Goal: Communication & Community: Answer question/provide support

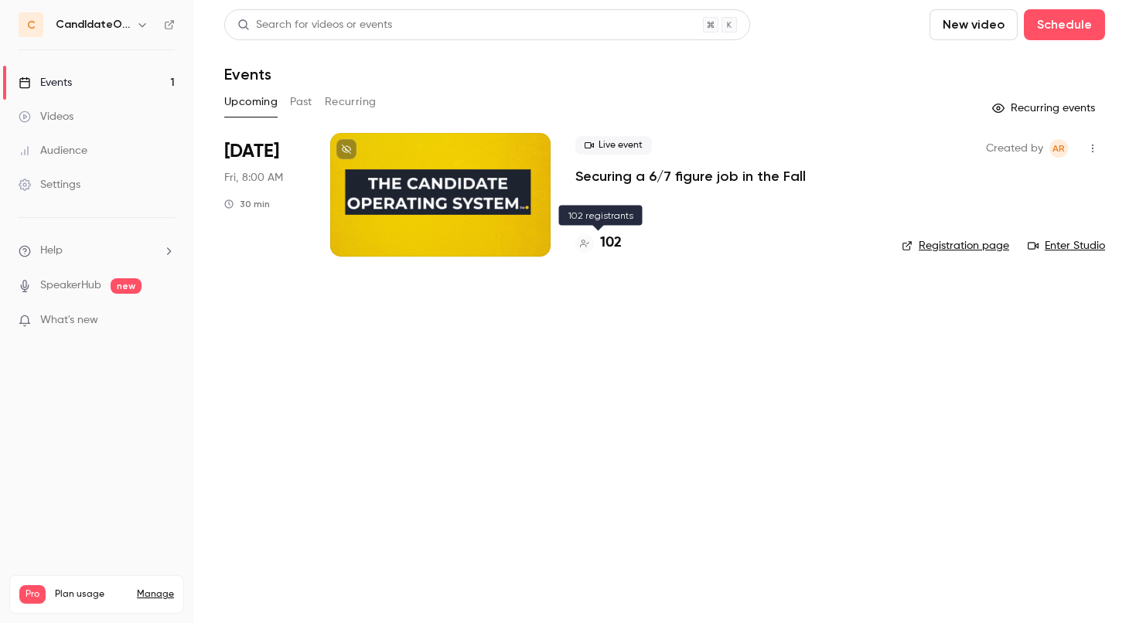
click at [608, 240] on h4 "102" at bounding box center [611, 243] width 22 height 21
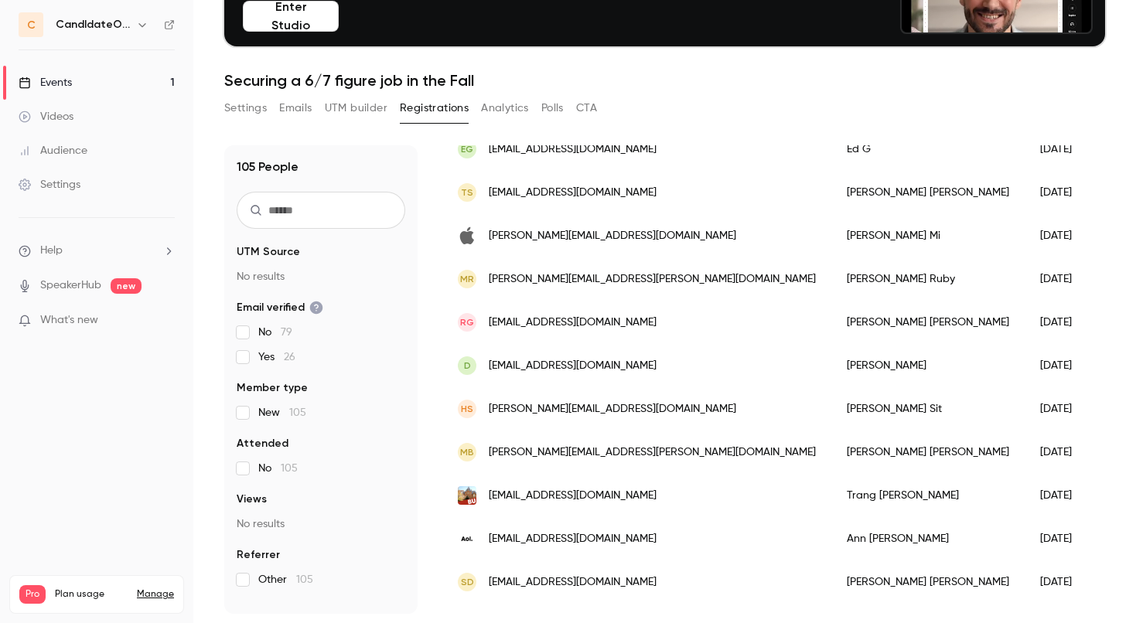
scroll to position [212, 0]
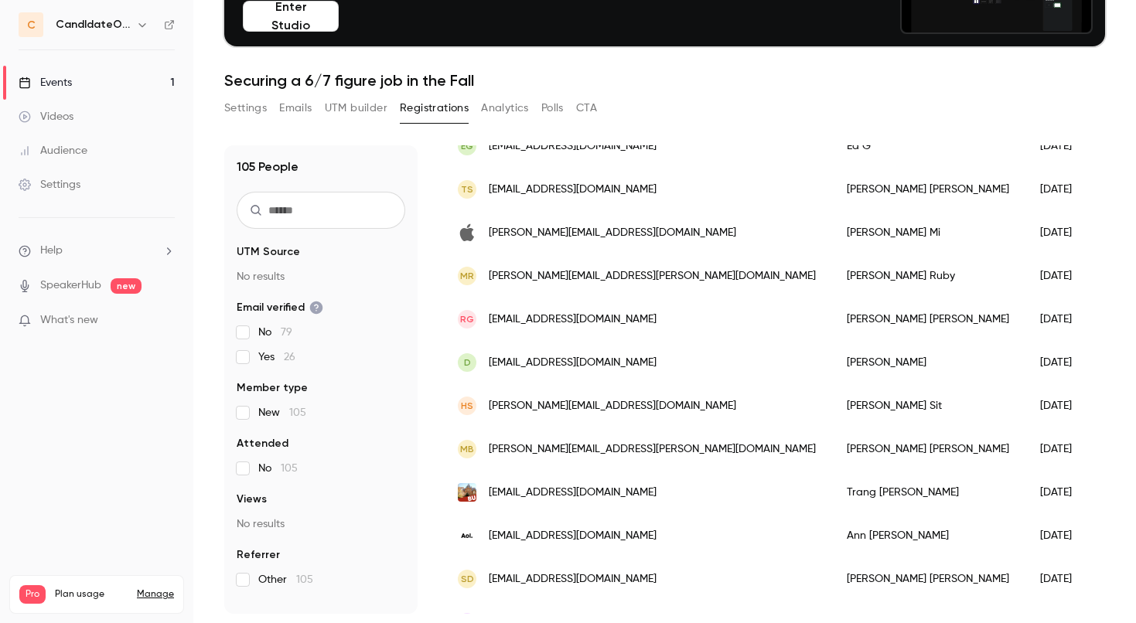
click at [587, 104] on button "CTA" at bounding box center [586, 108] width 21 height 25
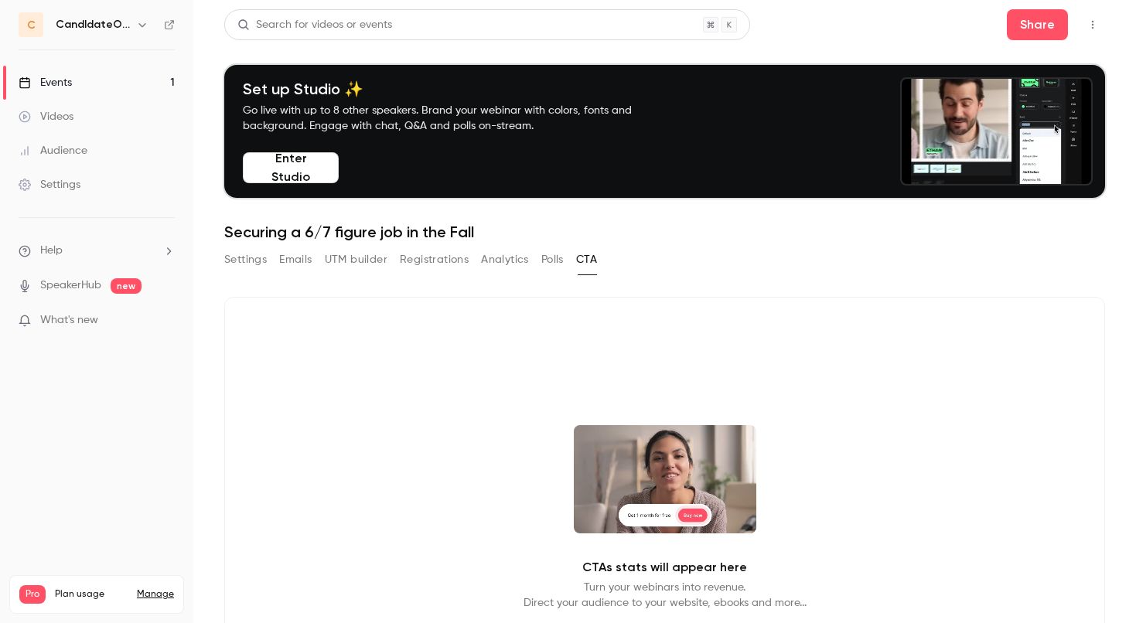
click at [555, 262] on button "Polls" at bounding box center [552, 259] width 22 height 25
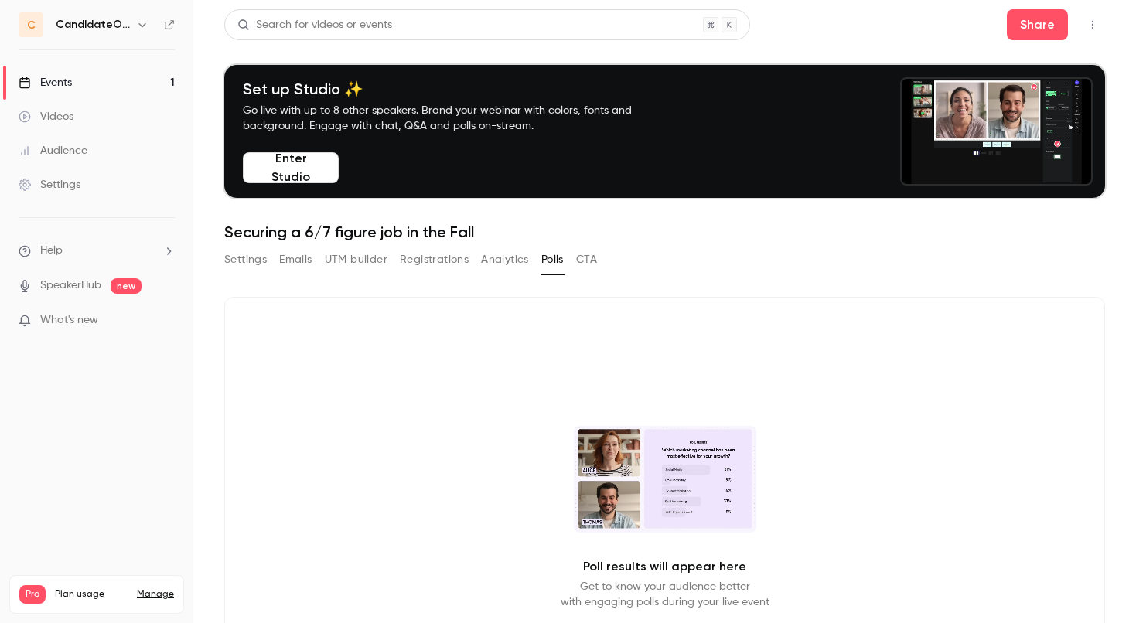
click at [513, 260] on button "Analytics" at bounding box center [505, 259] width 48 height 25
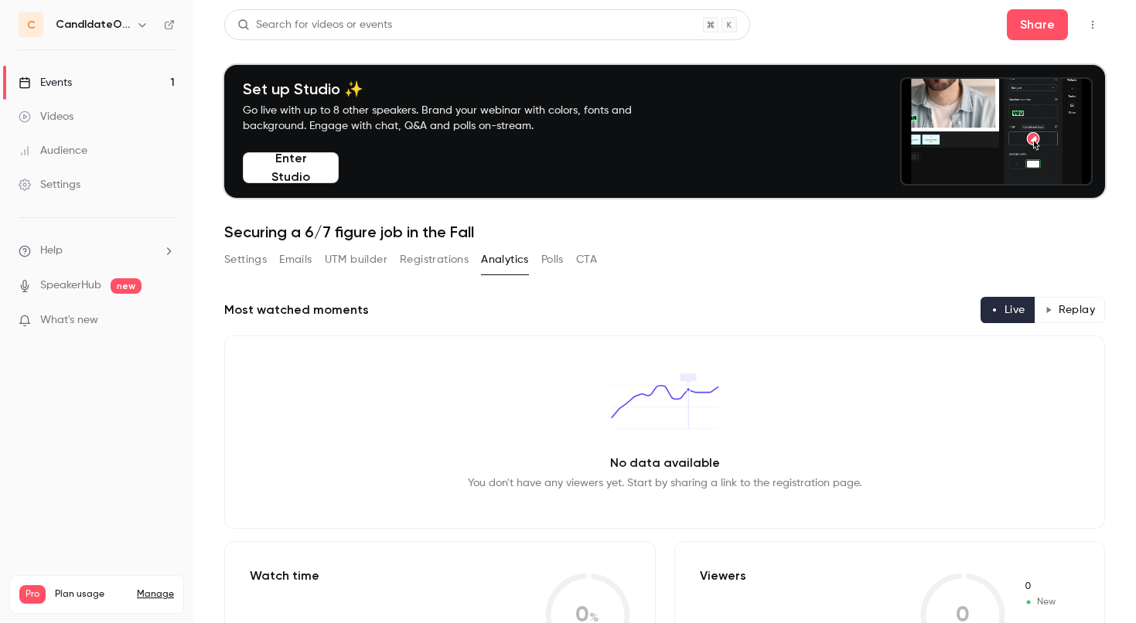
click at [448, 260] on button "Registrations" at bounding box center [434, 259] width 69 height 25
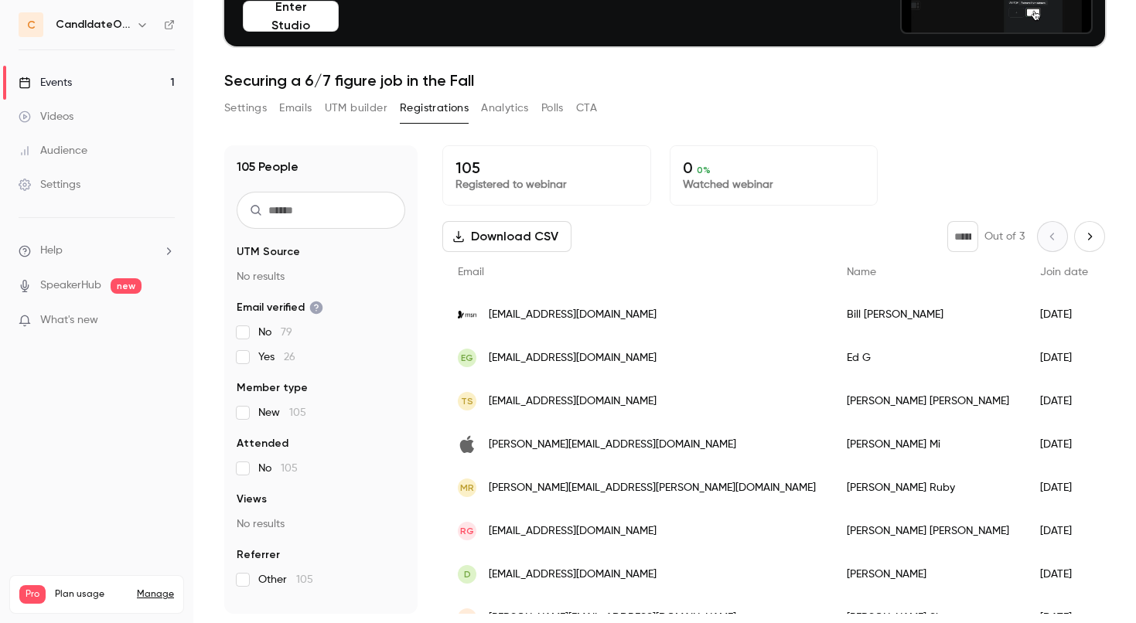
scroll to position [152, 0]
click at [300, 107] on button "Emails" at bounding box center [295, 108] width 32 height 25
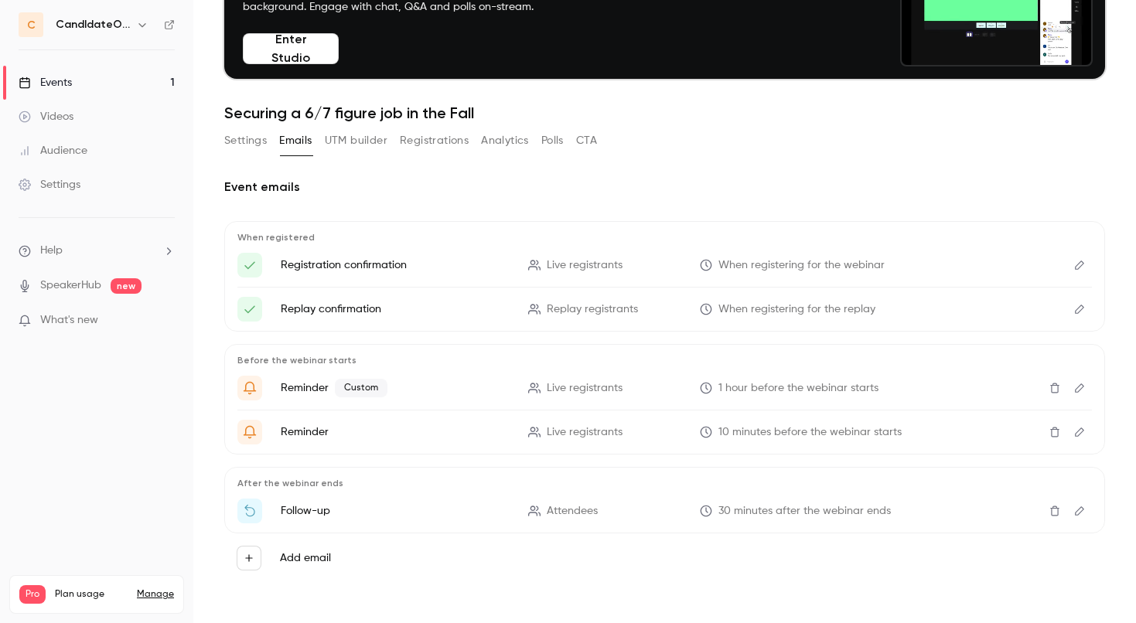
scroll to position [119, 0]
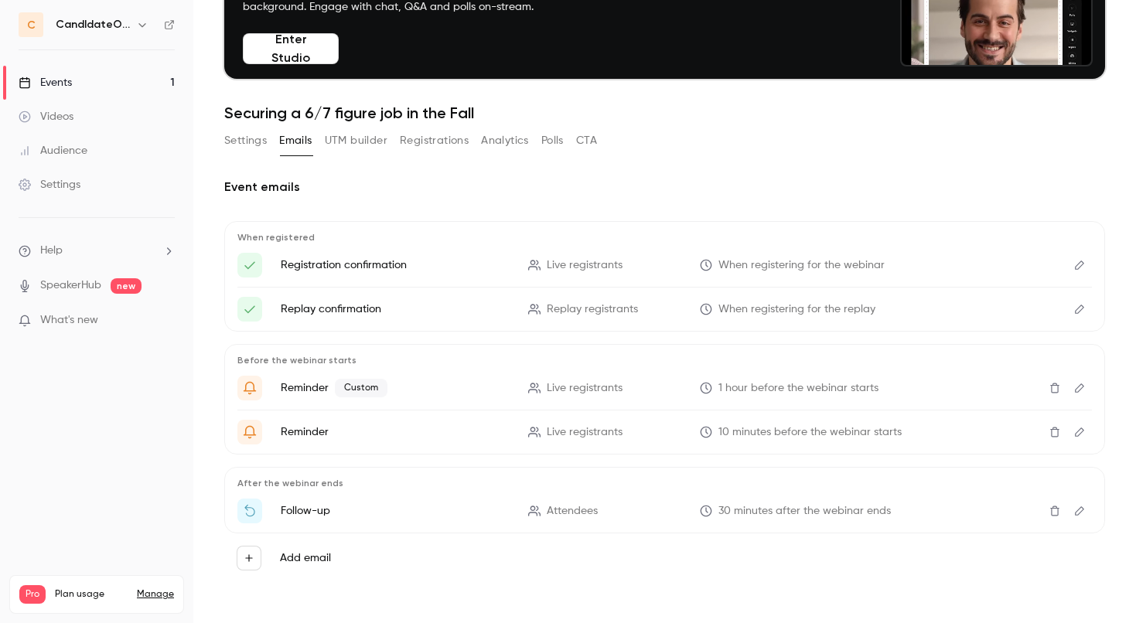
click at [1076, 388] on icon "Edit" at bounding box center [1079, 388] width 12 height 11
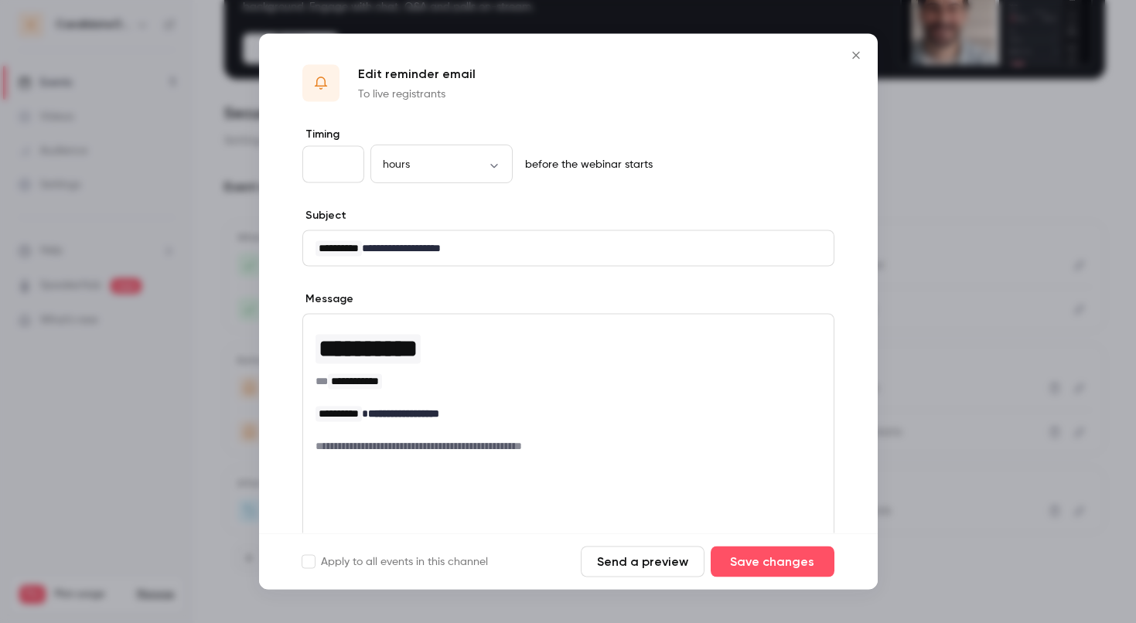
scroll to position [0, 0]
click at [855, 54] on icon "Close" at bounding box center [856, 55] width 19 height 12
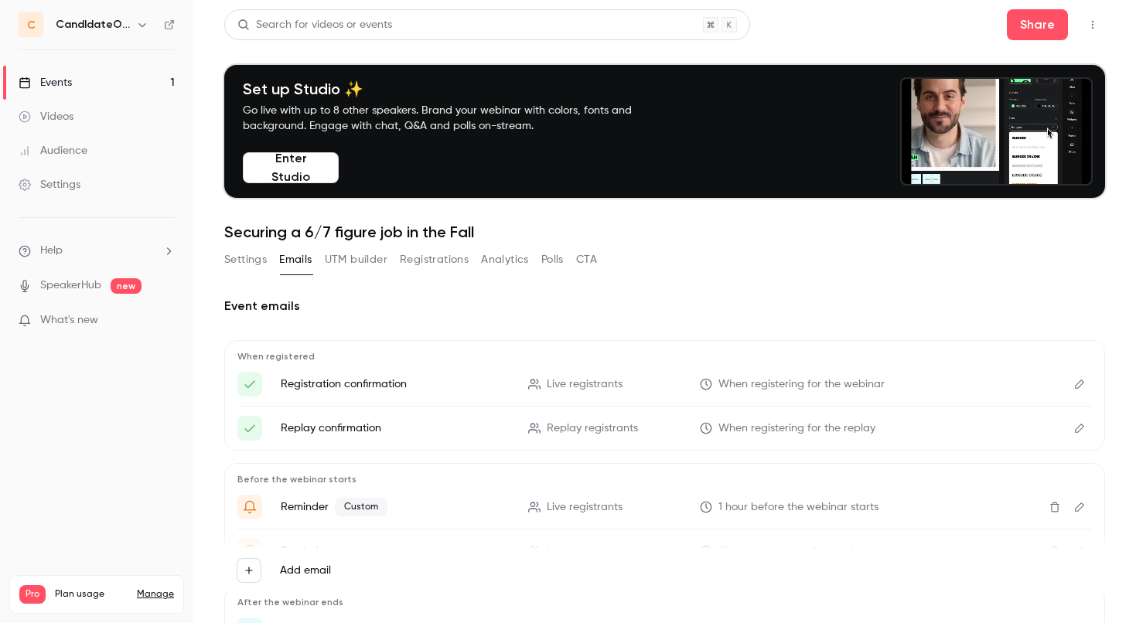
click at [1091, 21] on icon "button" at bounding box center [1093, 24] width 12 height 11
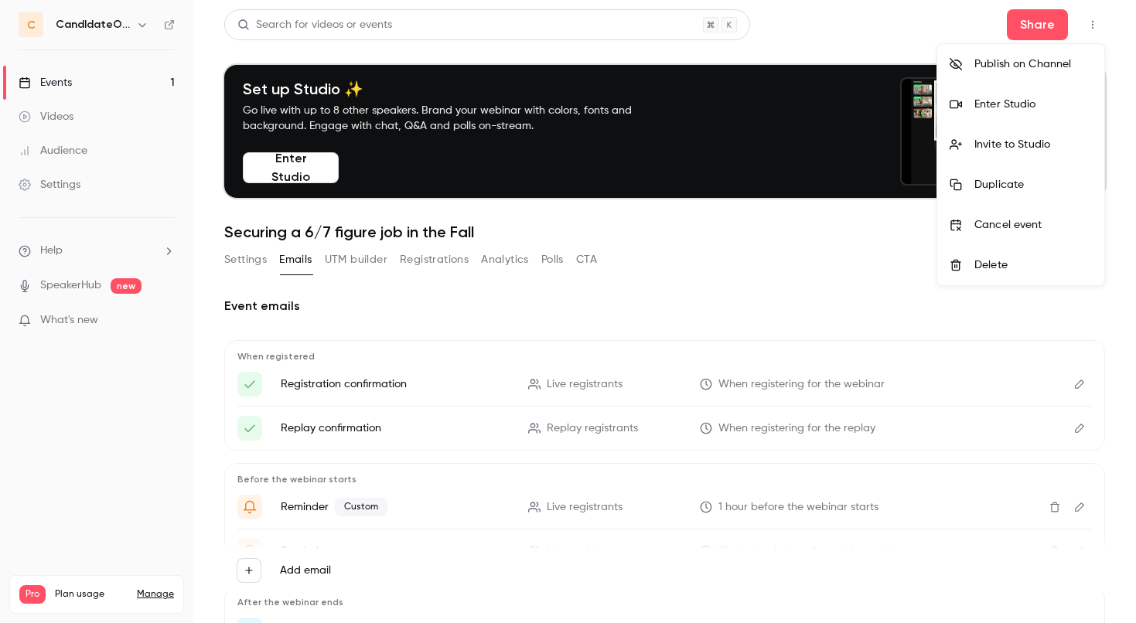
click at [29, 26] on div at bounding box center [568, 311] width 1136 height 623
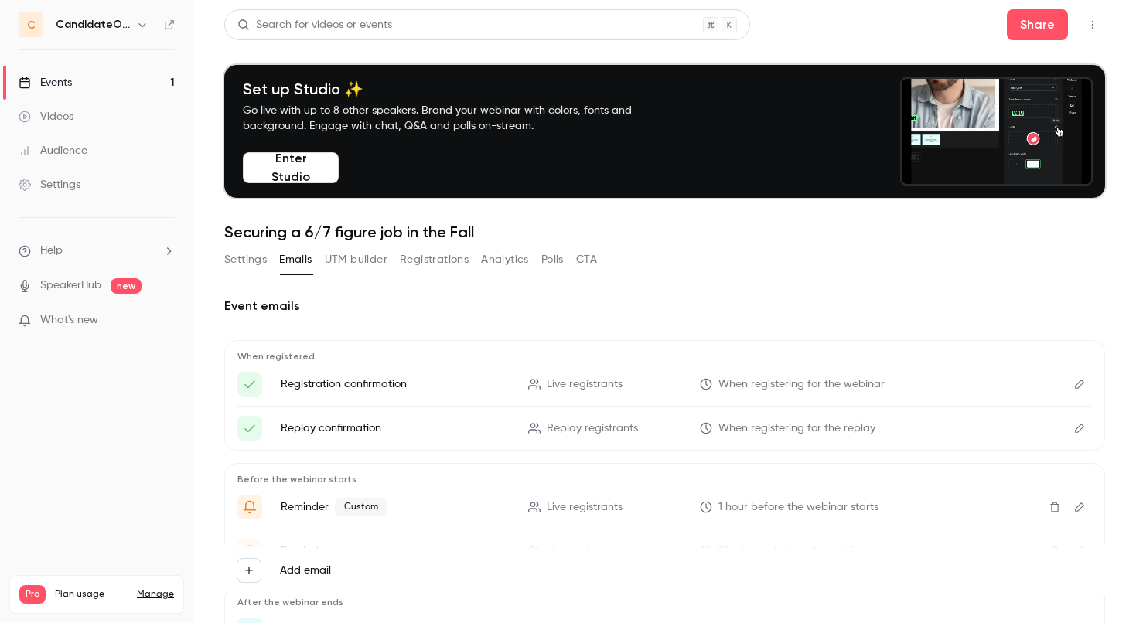
click at [70, 21] on h6 "CandIdateOps" at bounding box center [93, 24] width 74 height 15
click at [1095, 27] on icon "button" at bounding box center [1093, 24] width 12 height 11
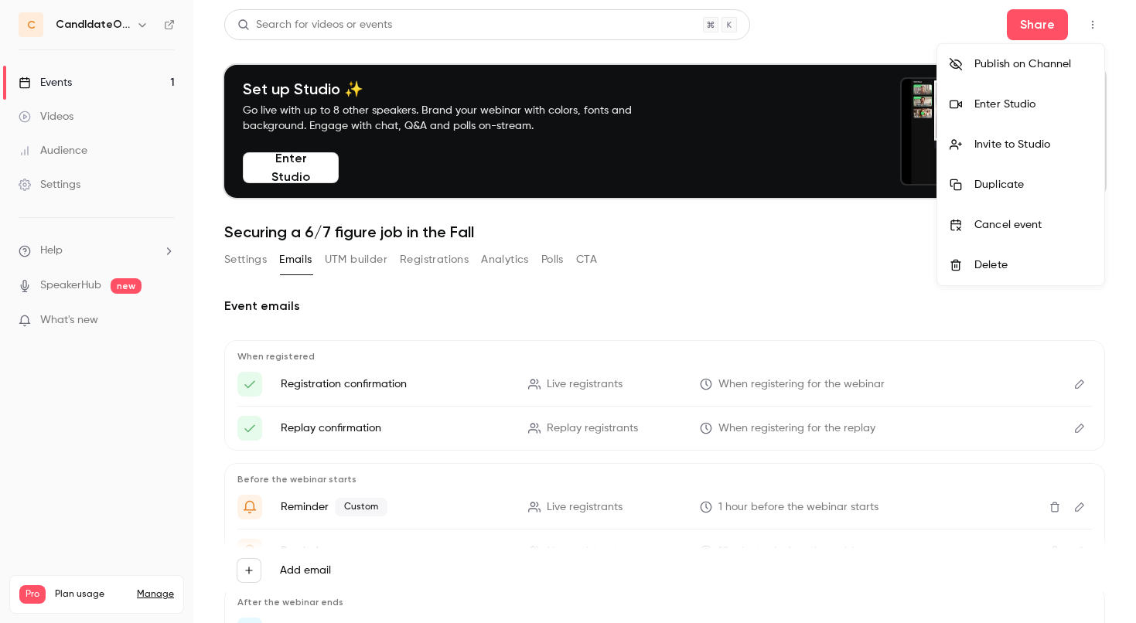
click at [142, 468] on div at bounding box center [568, 311] width 1136 height 623
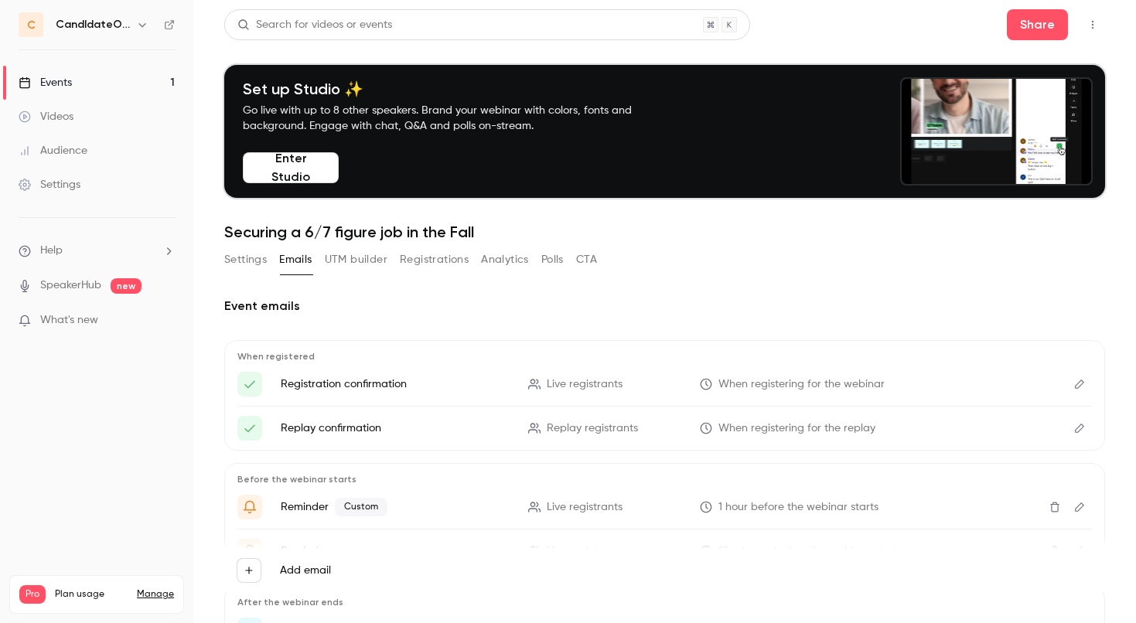
click at [54, 254] on span "Help" at bounding box center [51, 251] width 22 height 16
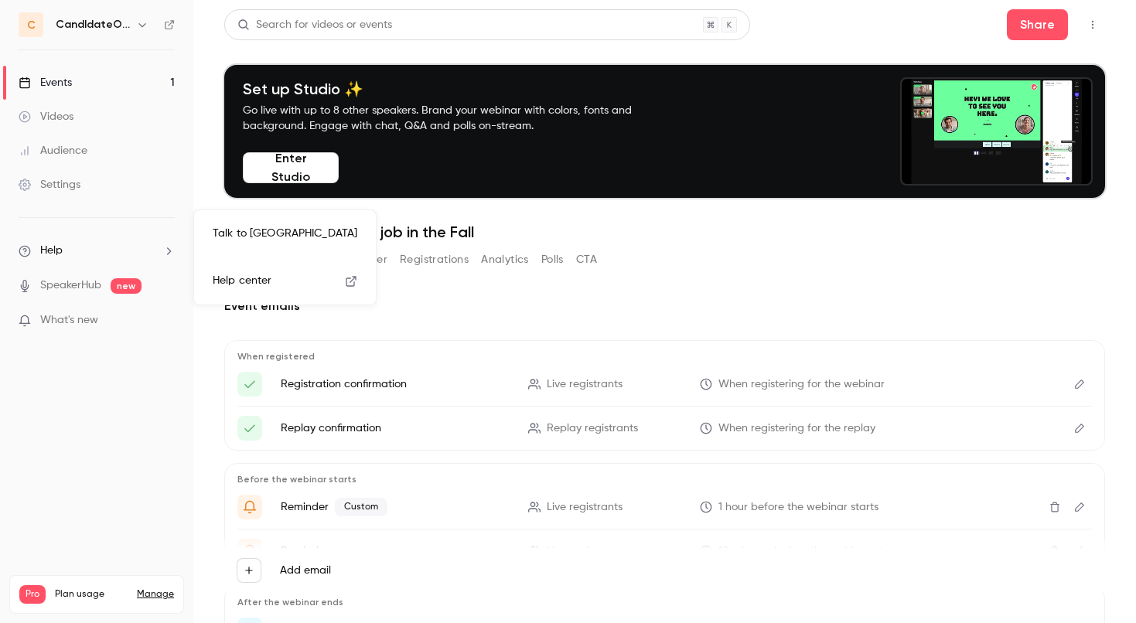
click at [218, 242] on link "Talk to us" at bounding box center [284, 233] width 169 height 41
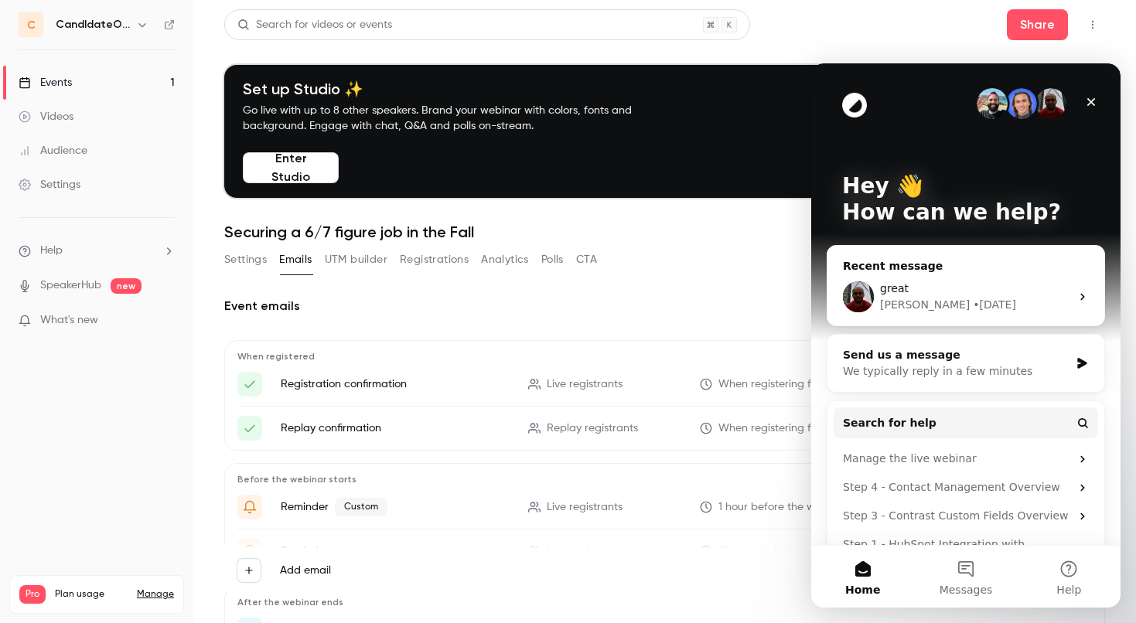
click at [887, 309] on div "Salim" at bounding box center [925, 305] width 90 height 16
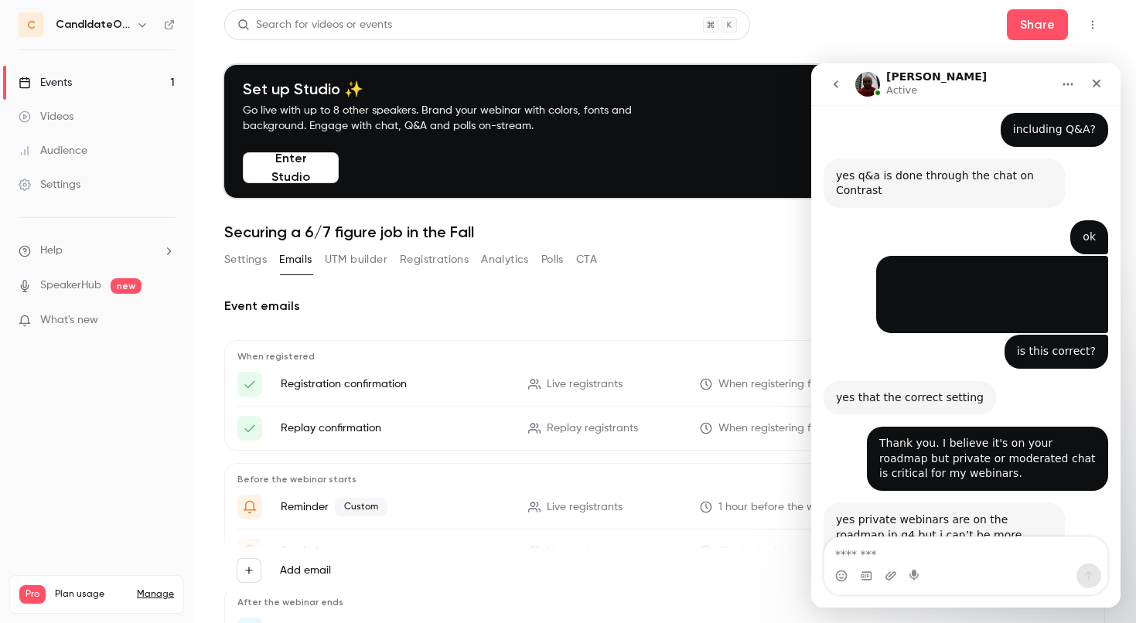
scroll to position [1018, 0]
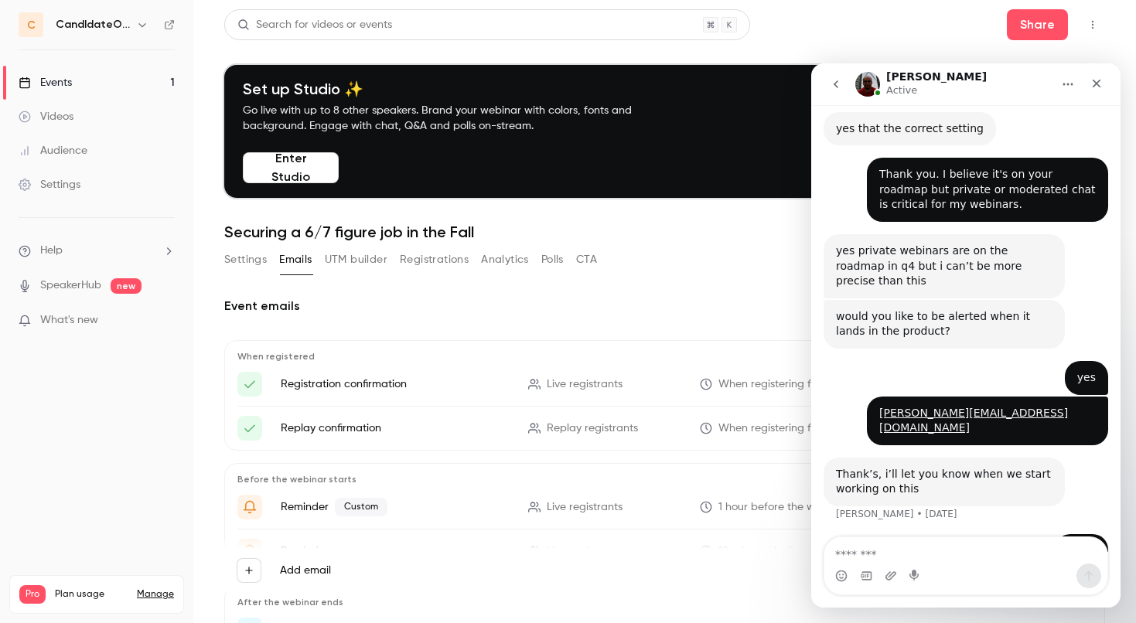
click at [888, 544] on textarea "Message…" at bounding box center [965, 550] width 283 height 26
type textarea "**********"
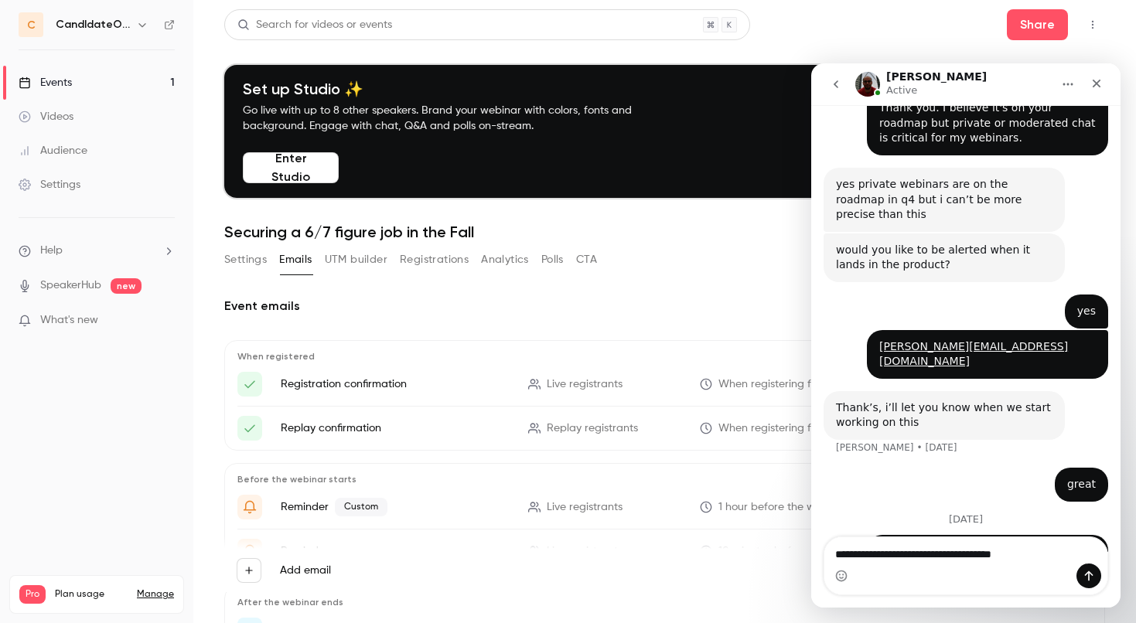
type textarea "**********"
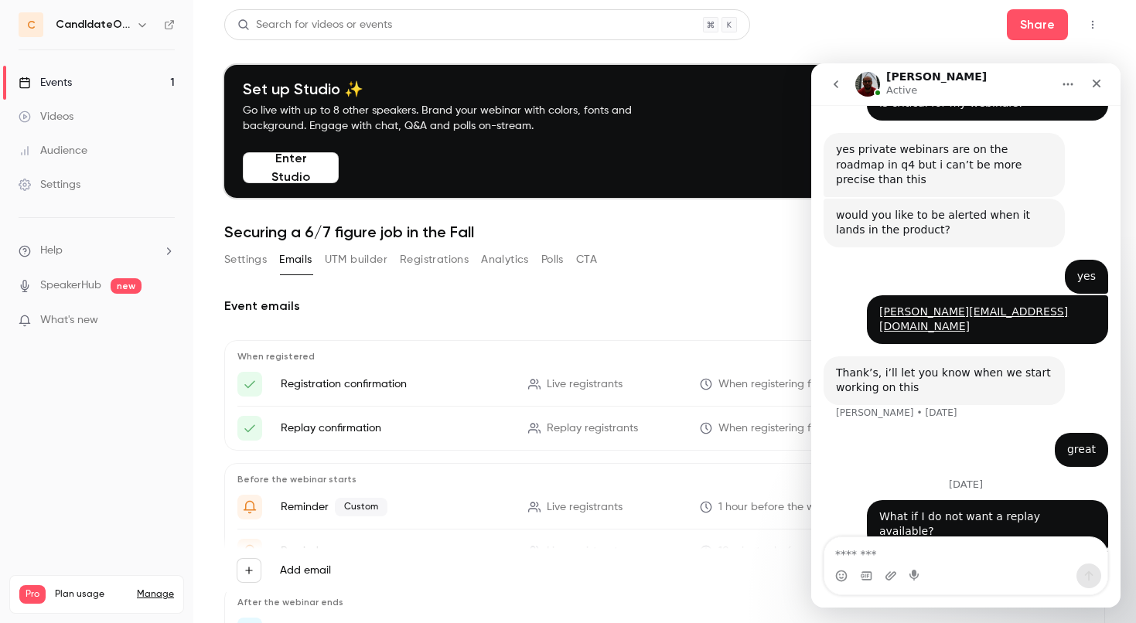
scroll to position [0, 0]
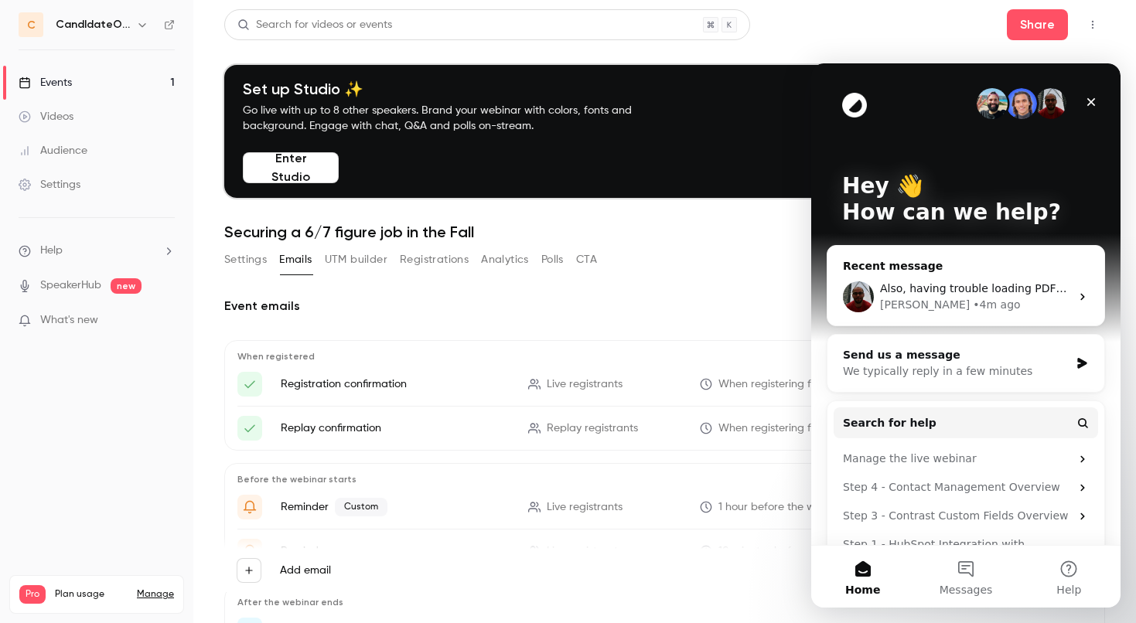
click at [941, 288] on span "Also, having trouble loading PDF slides" at bounding box center [985, 288] width 210 height 12
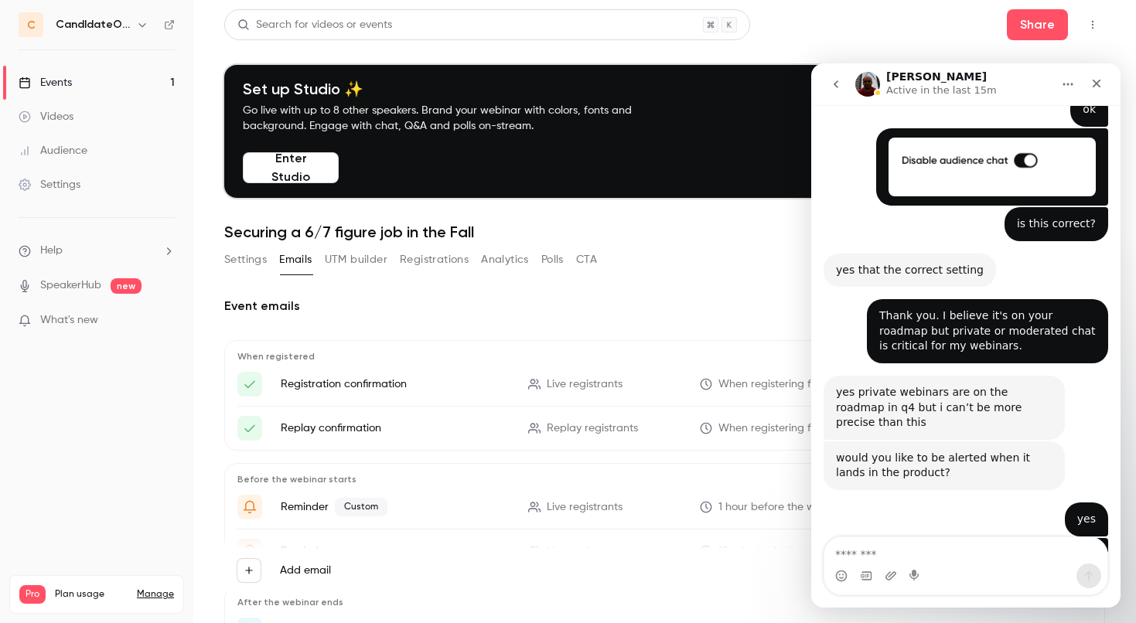
scroll to position [1141, 0]
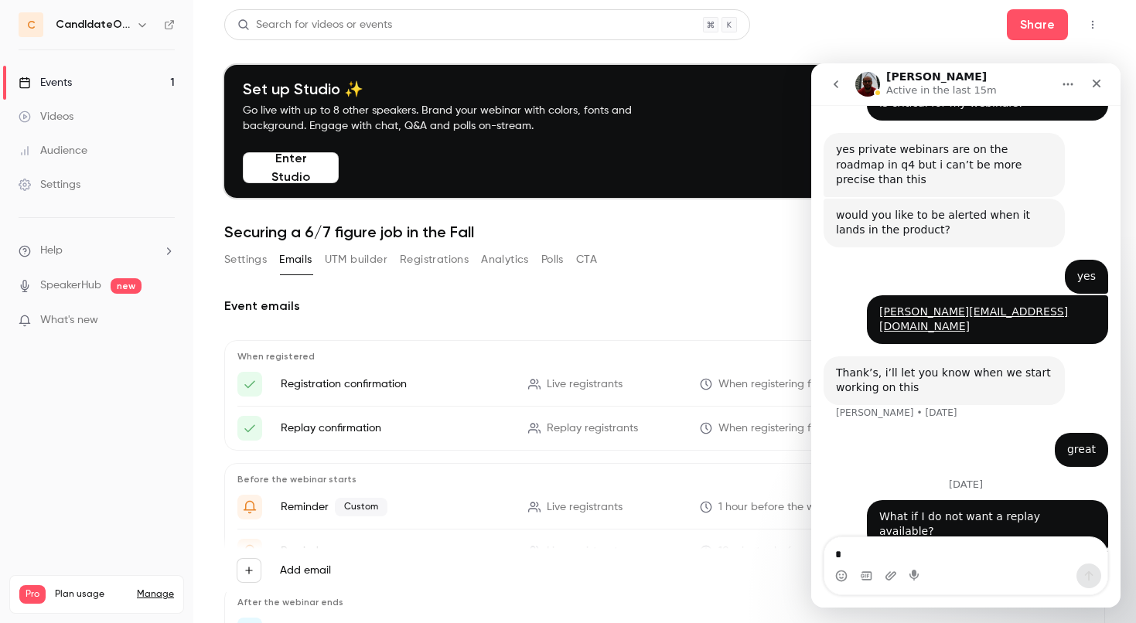
click at [792, 0] on main "Search for videos or events Share Set up Studio ✨ Go live with up to 8 other sp…" at bounding box center [664, 311] width 943 height 623
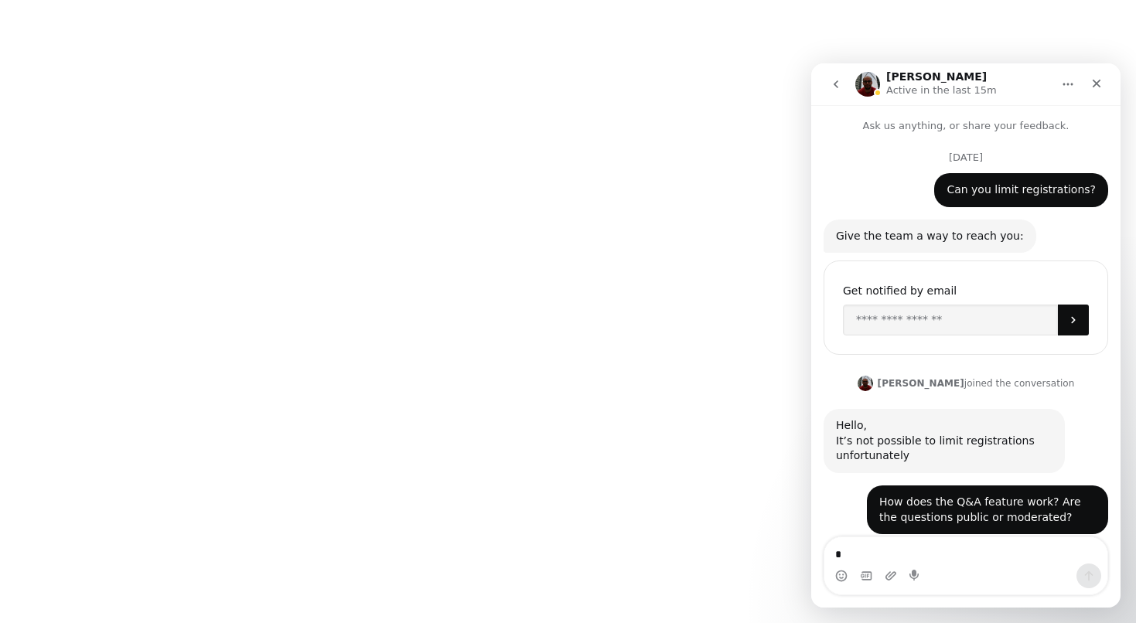
scroll to position [1141, 0]
